Goal: Task Accomplishment & Management: Manage account settings

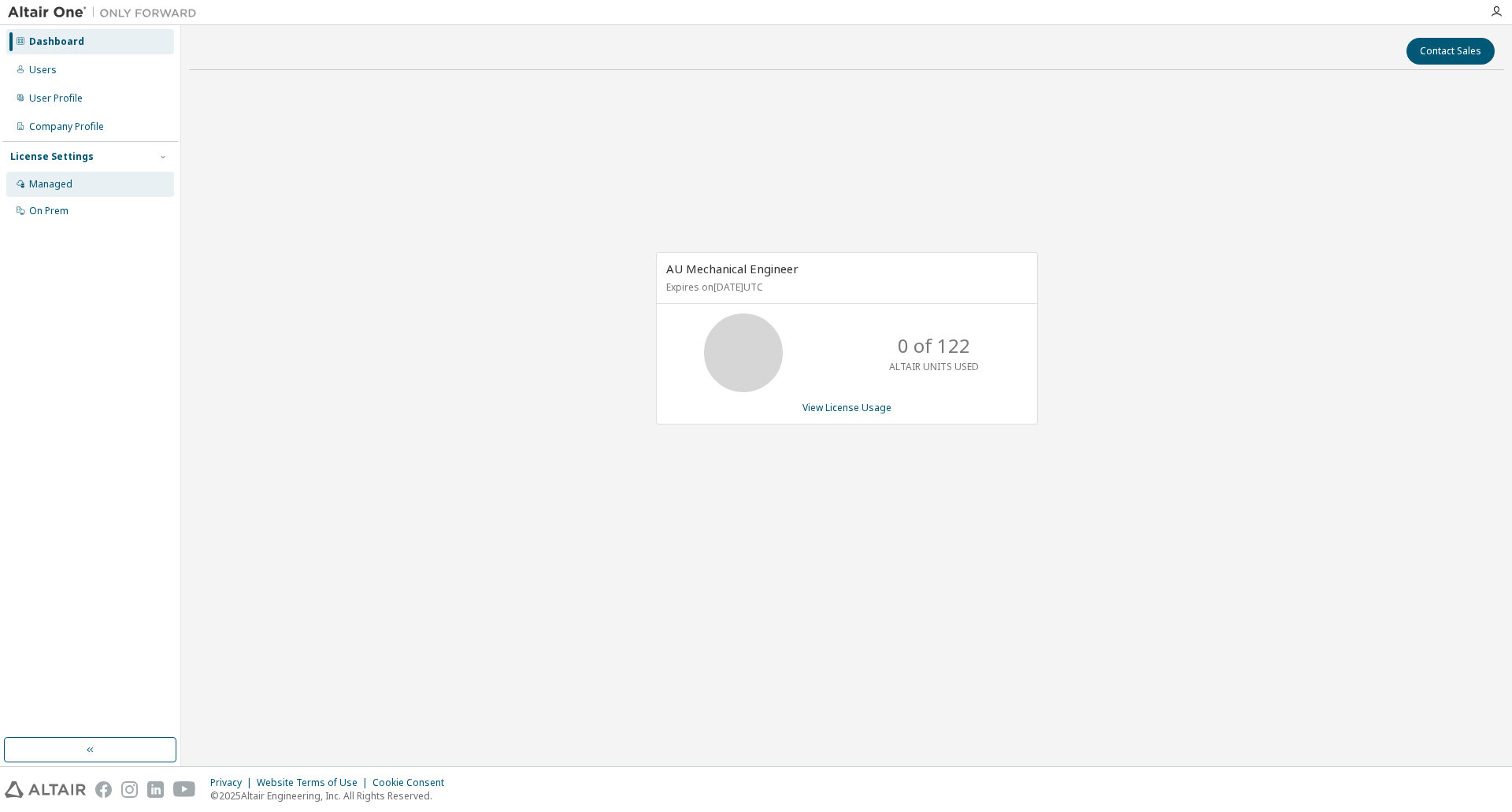
click at [106, 186] on div "Managed" at bounding box center [90, 184] width 168 height 26
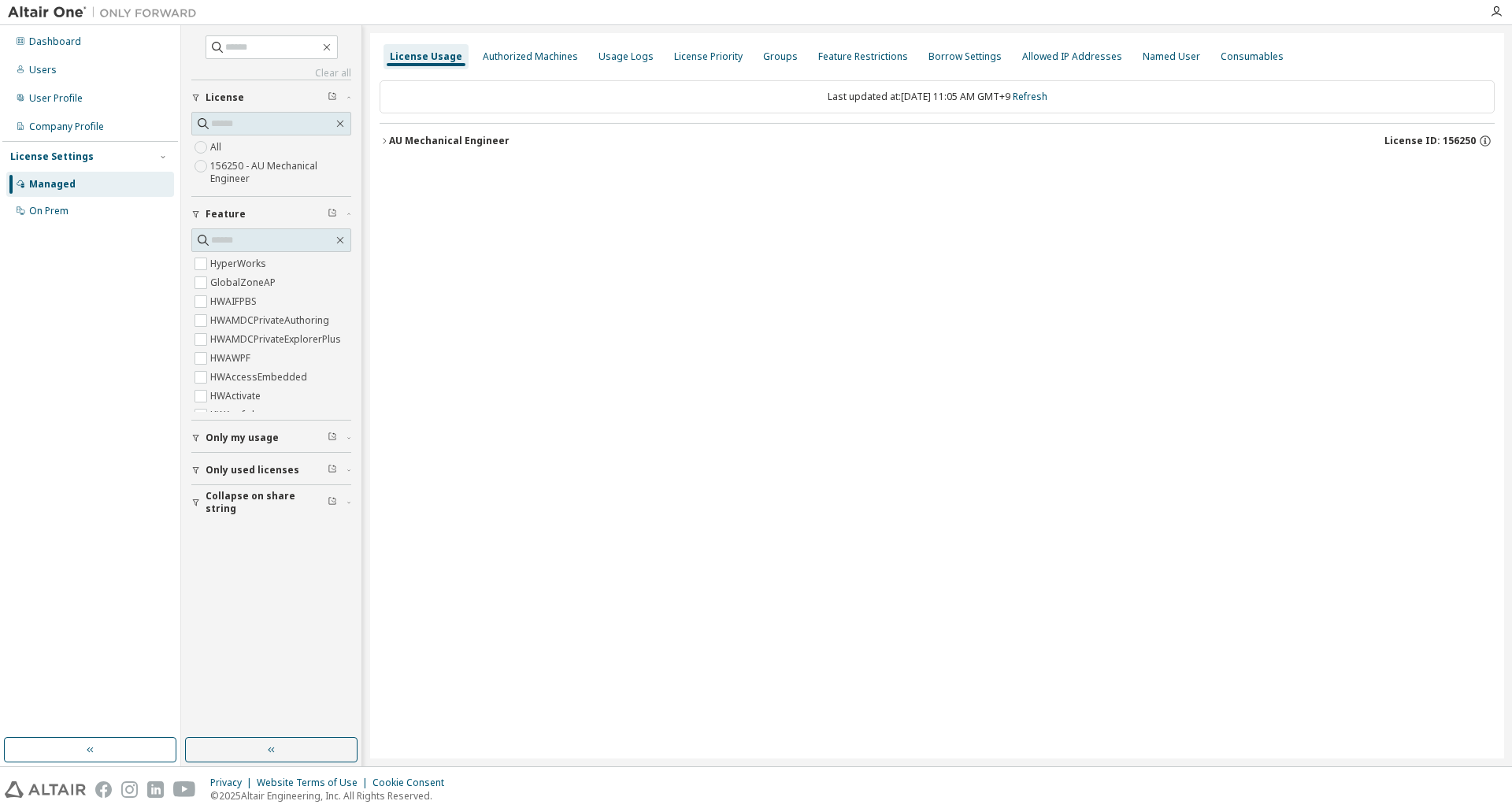
click at [249, 169] on label "156250 - AU Mechanical Engineer" at bounding box center [281, 172] width 141 height 31
click at [381, 138] on icon "button" at bounding box center [384, 140] width 9 height 9
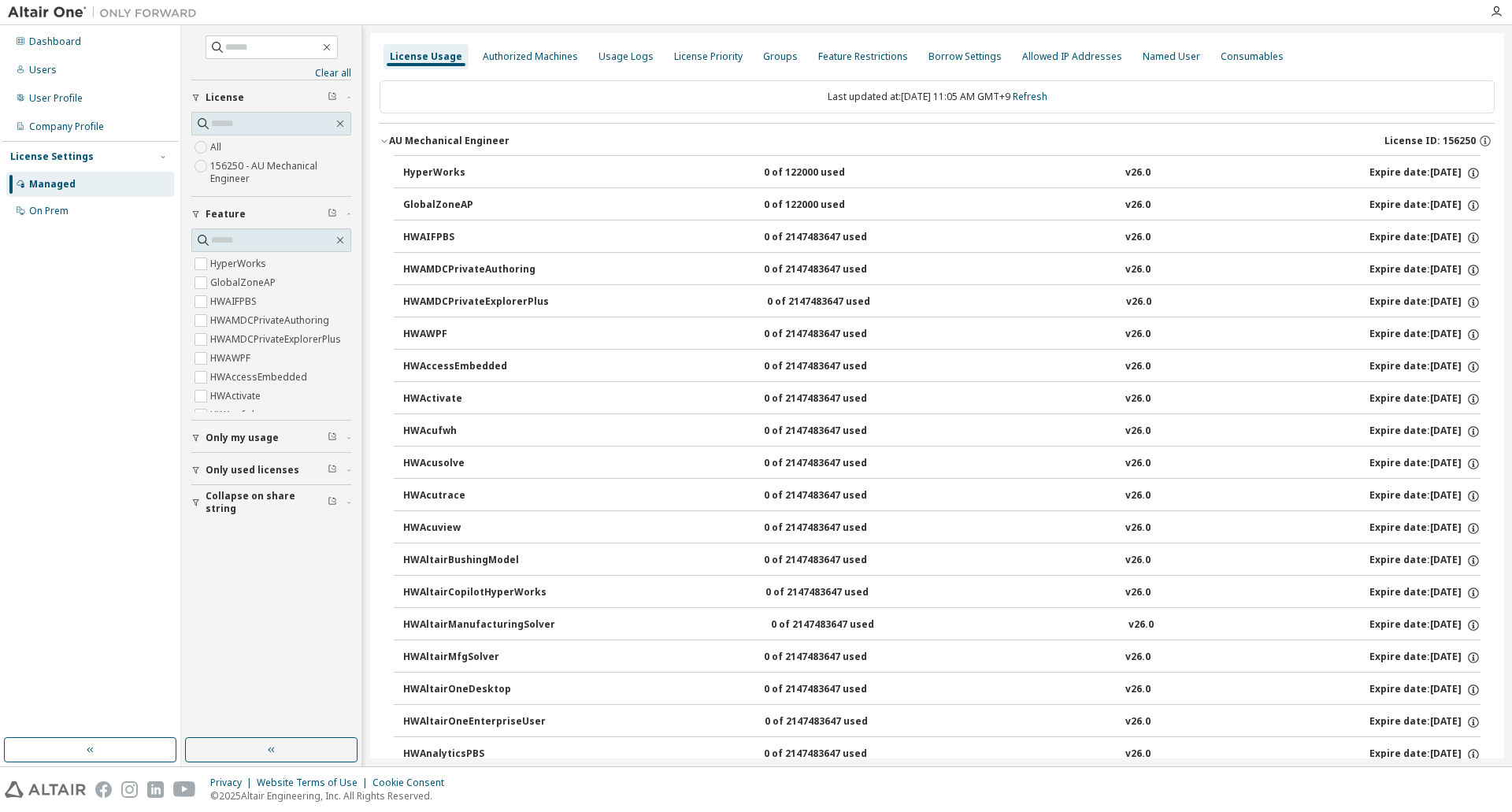
click at [424, 168] on div "HyperWorks" at bounding box center [475, 172] width 142 height 14
click at [513, 64] on div "Authorized Machines" at bounding box center [530, 56] width 108 height 26
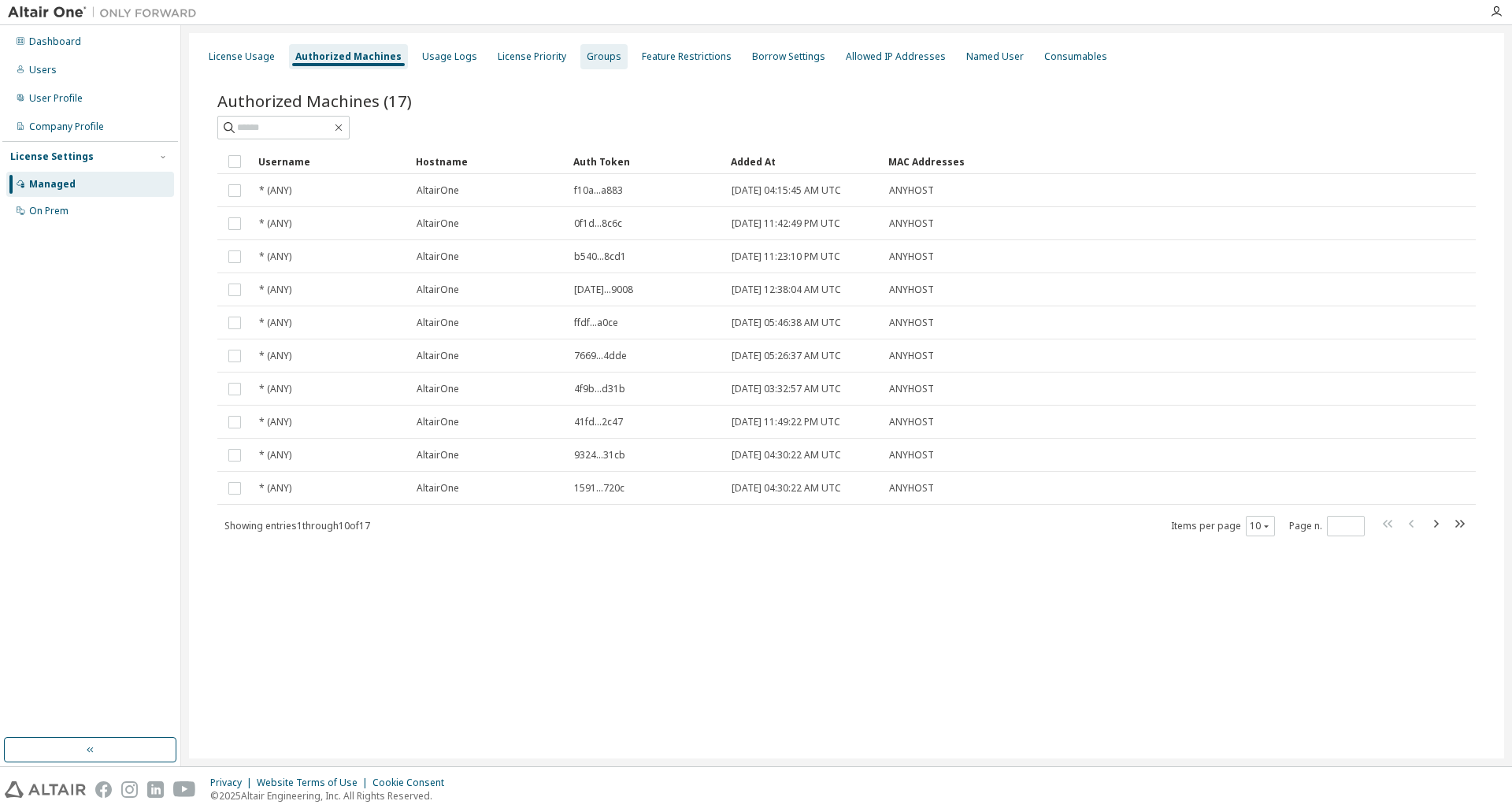
click at [593, 56] on div "Groups" at bounding box center [604, 56] width 35 height 12
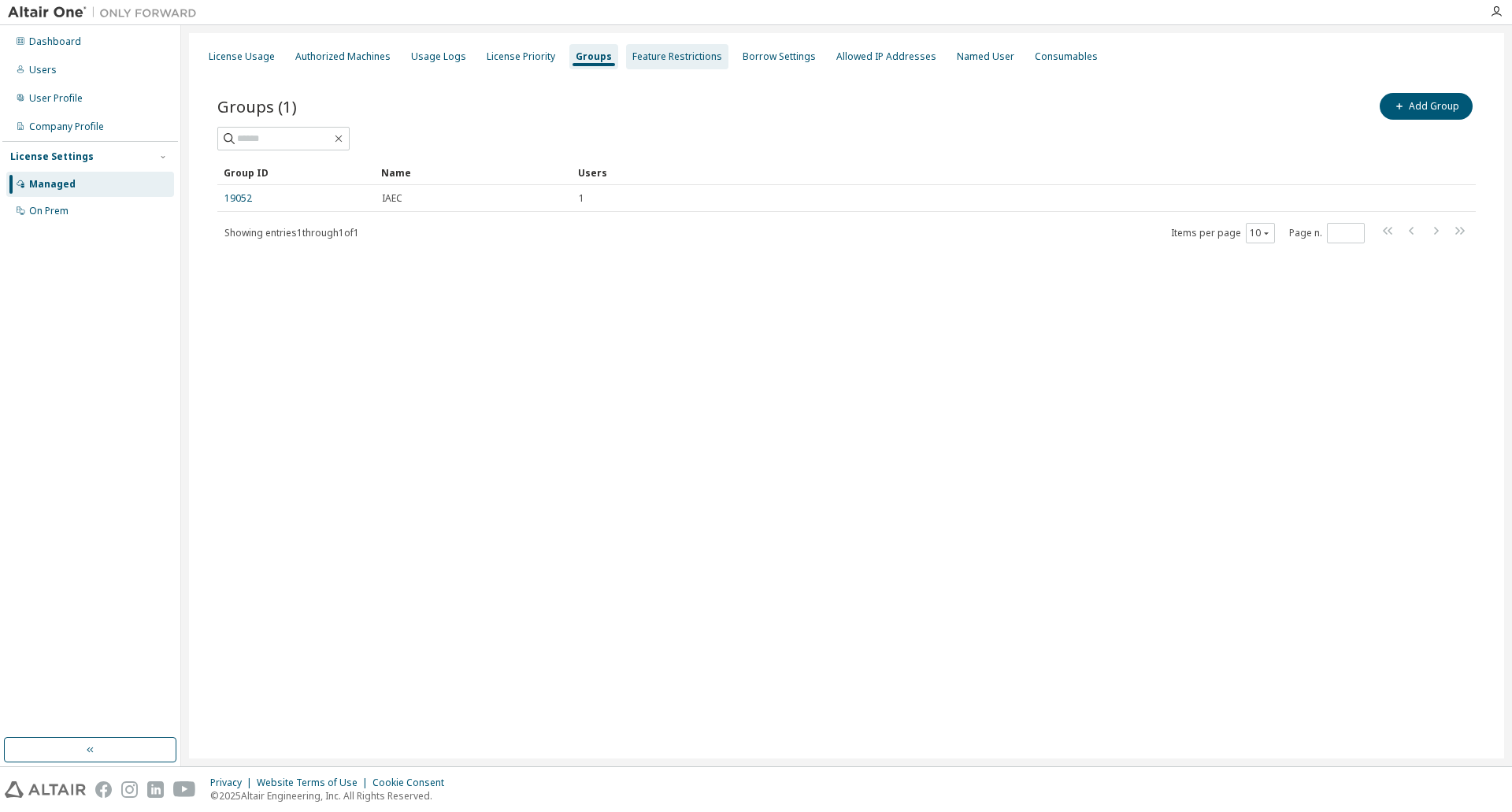
click at [692, 55] on div "Feature Restrictions" at bounding box center [677, 56] width 90 height 12
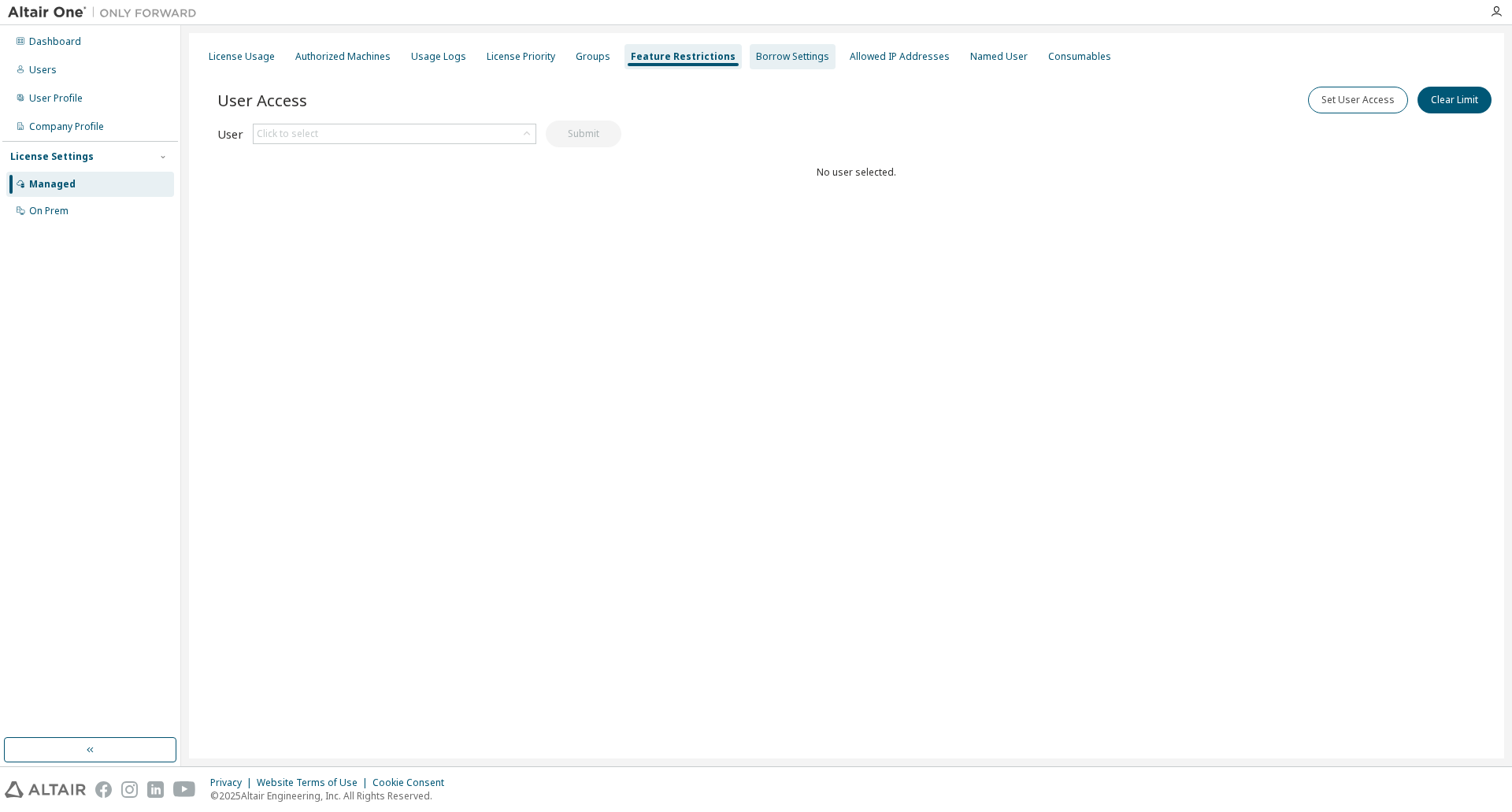
click at [788, 60] on div "Borrow Settings" at bounding box center [792, 56] width 73 height 12
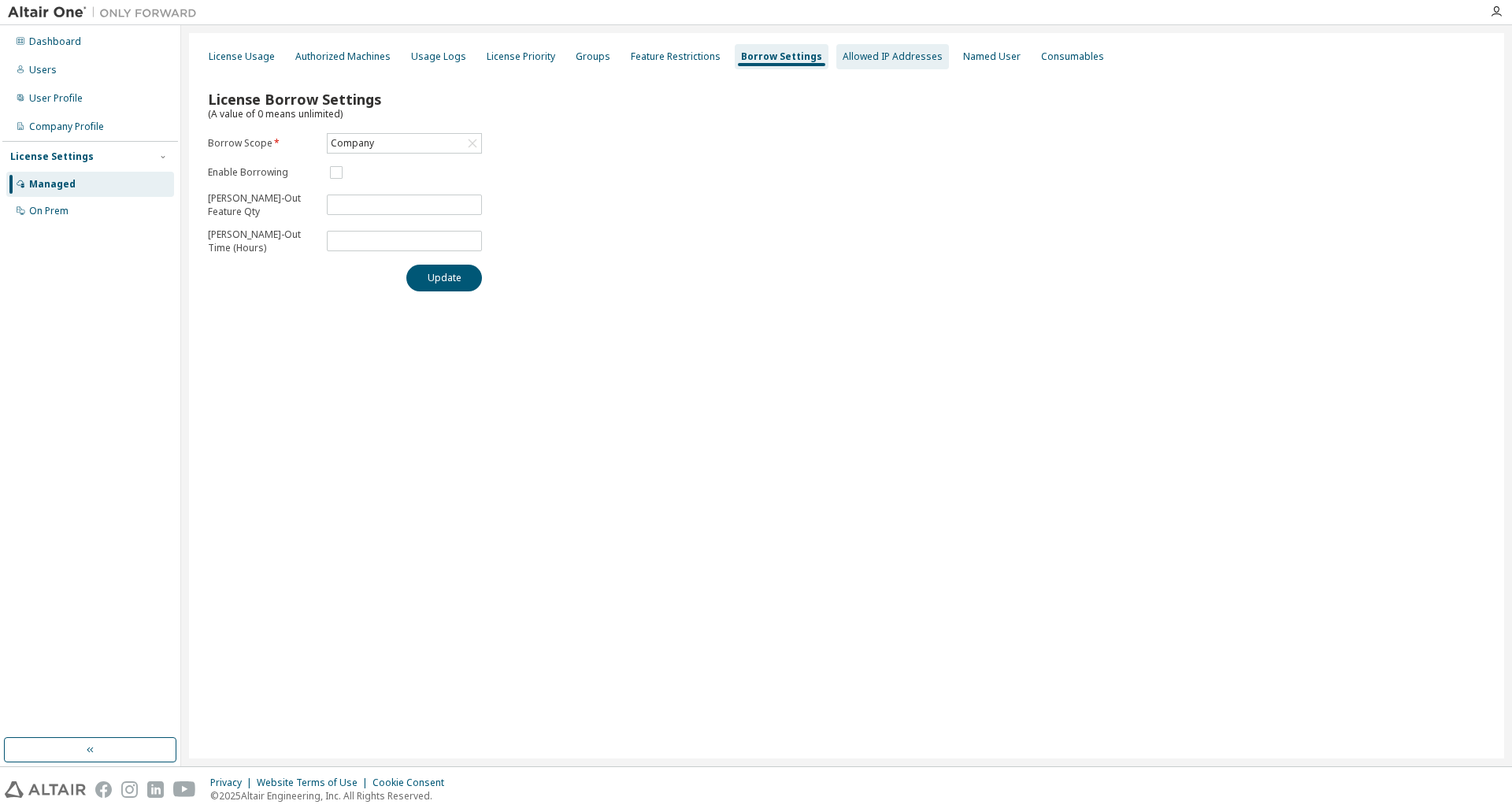
click at [881, 53] on div "Allowed IP Addresses" at bounding box center [892, 56] width 100 height 12
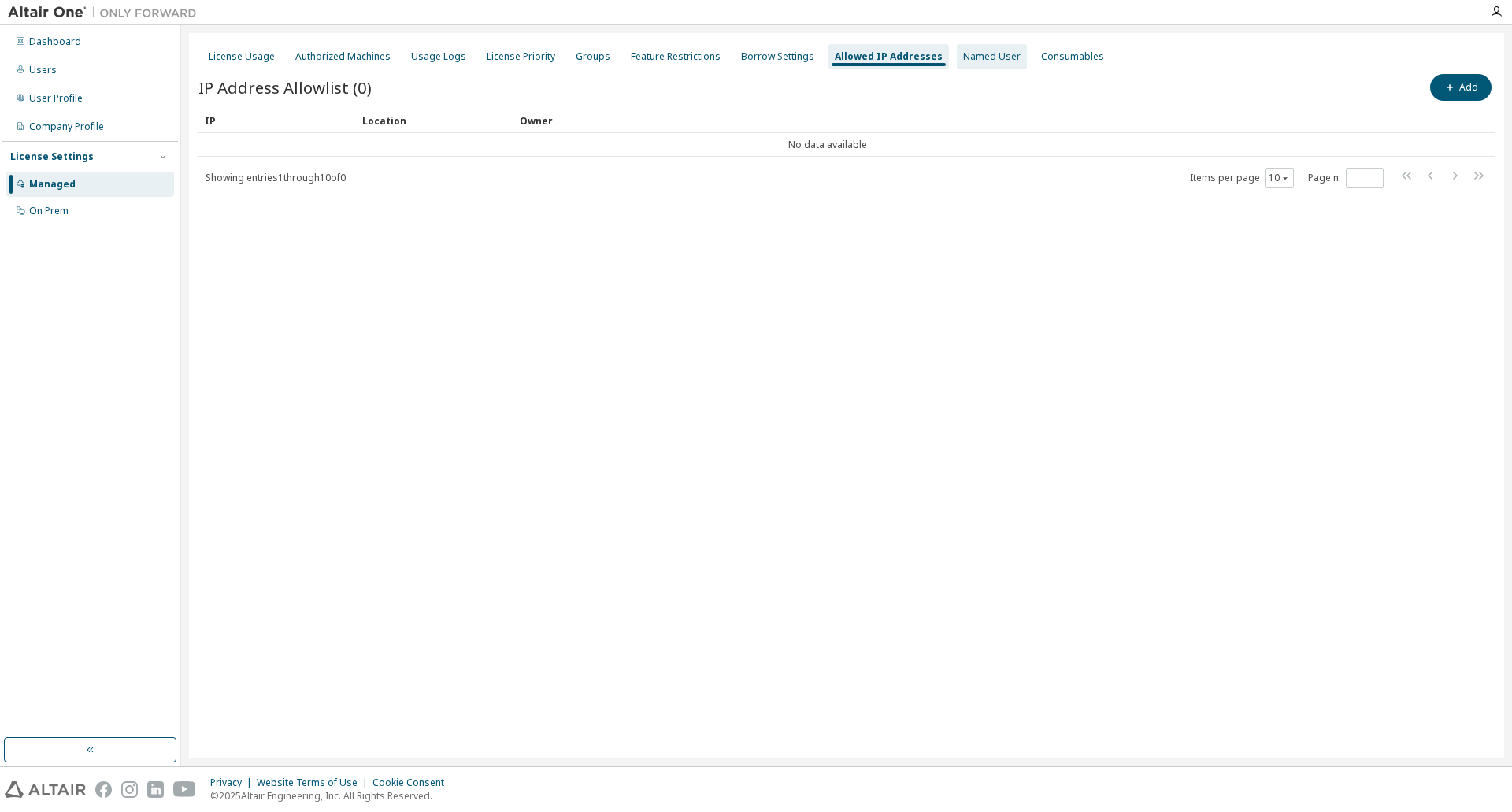
click at [963, 58] on div "Named User" at bounding box center [992, 56] width 58 height 12
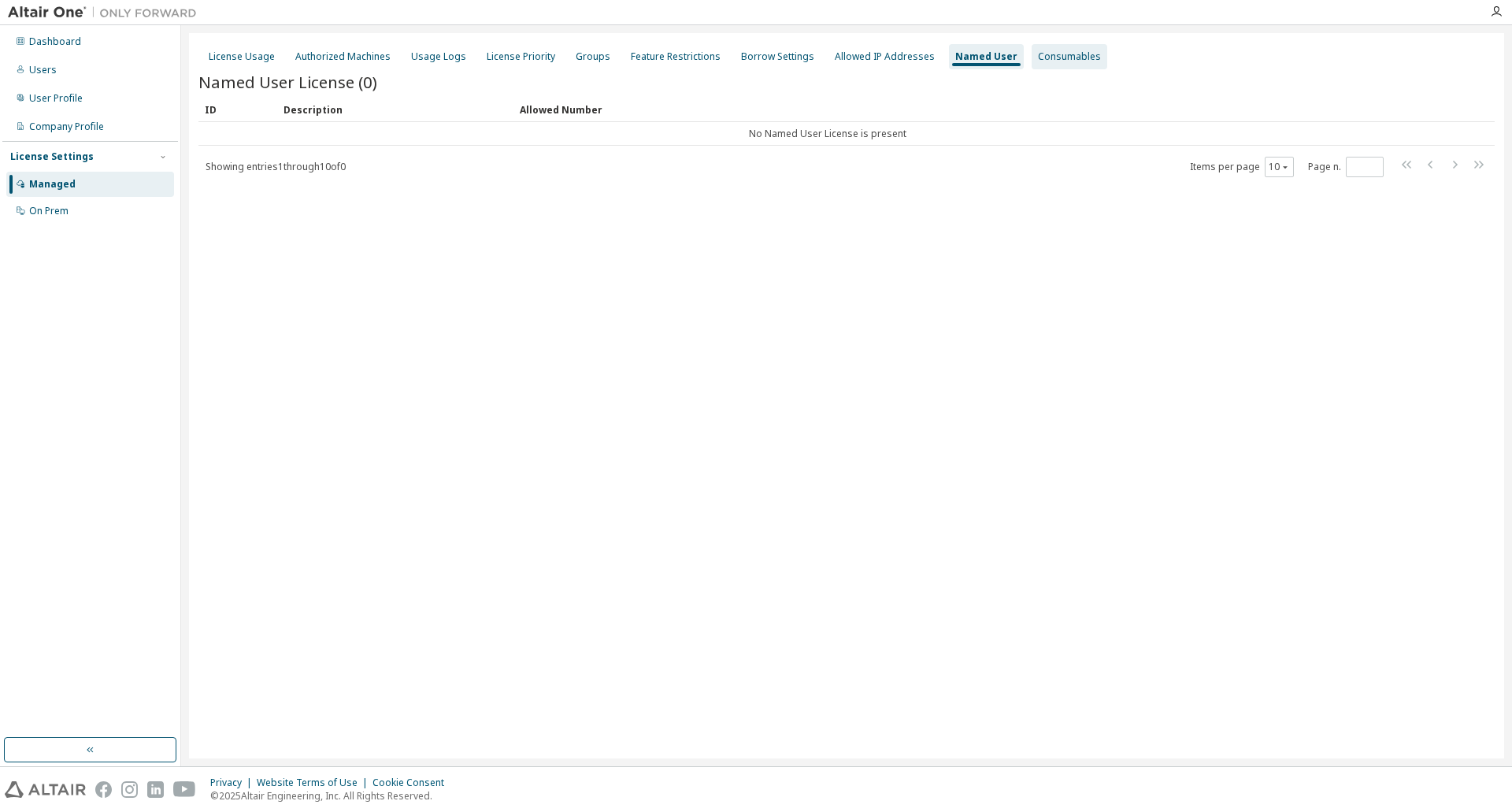
click at [1051, 59] on div "Consumables" at bounding box center [1070, 56] width 63 height 12
